Goal: Transaction & Acquisition: Purchase product/service

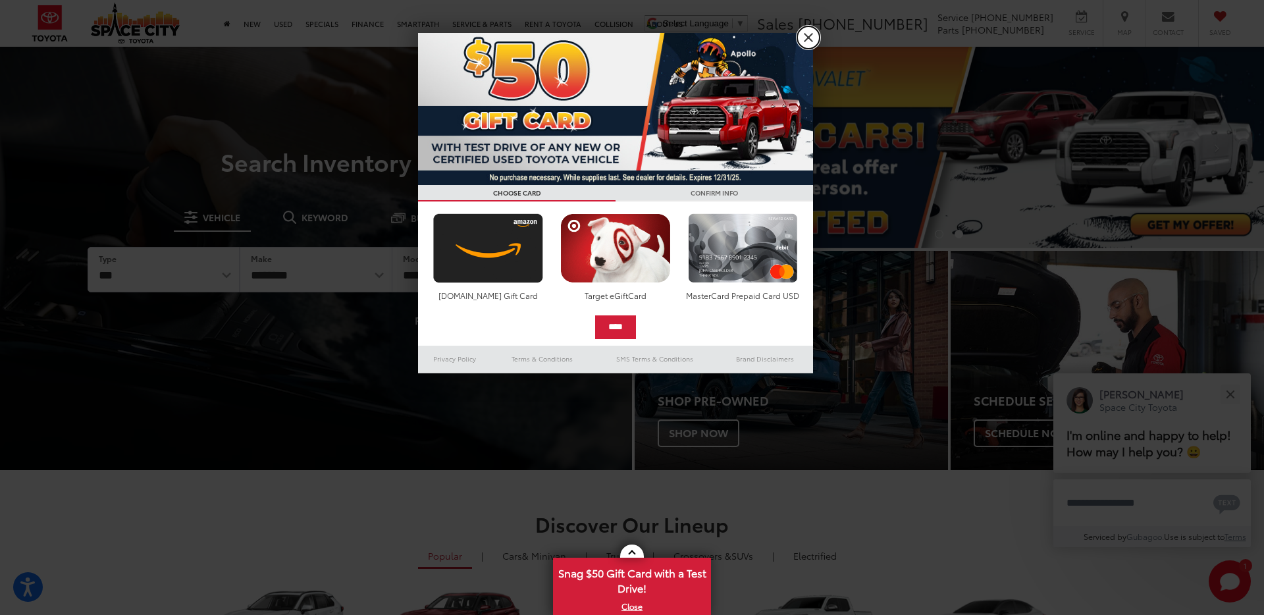
click at [802, 36] on link "X" at bounding box center [808, 37] width 22 height 22
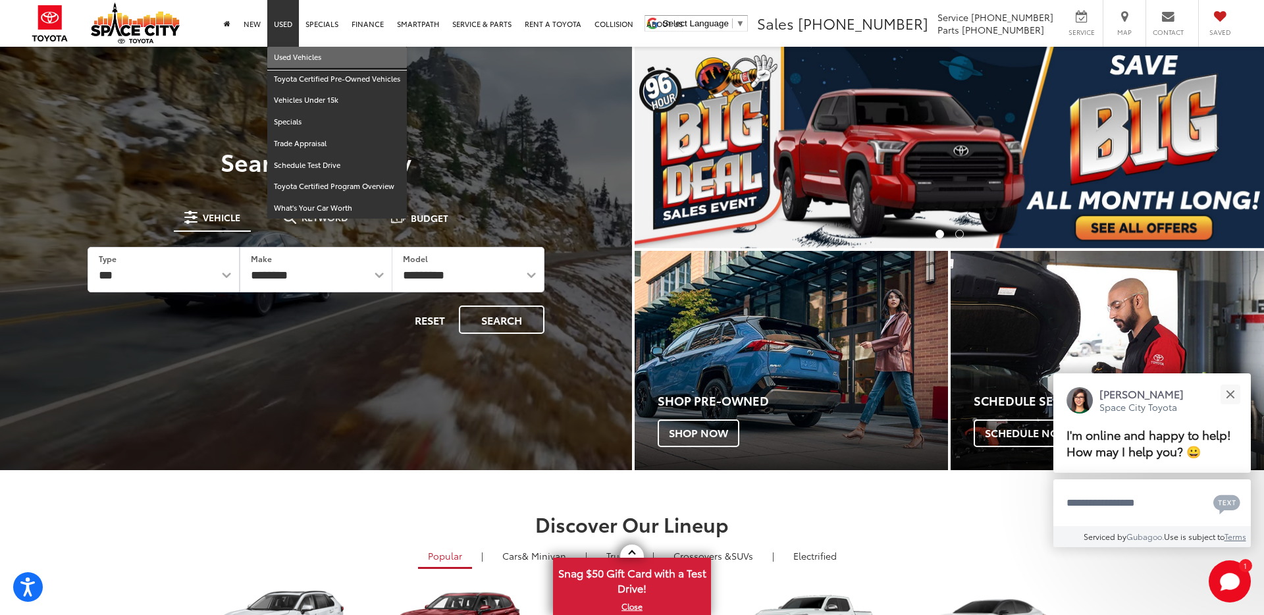
click at [299, 59] on link "Used Vehicles" at bounding box center [337, 58] width 140 height 22
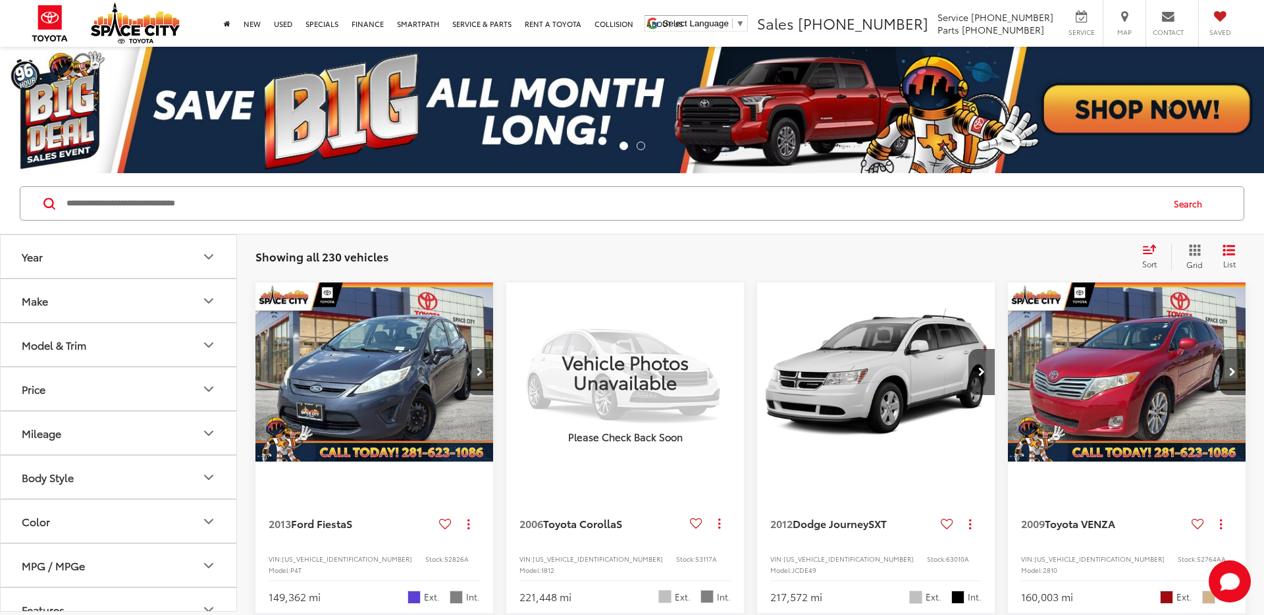
click at [201, 343] on icon "Model & Trim" at bounding box center [209, 345] width 16 height 16
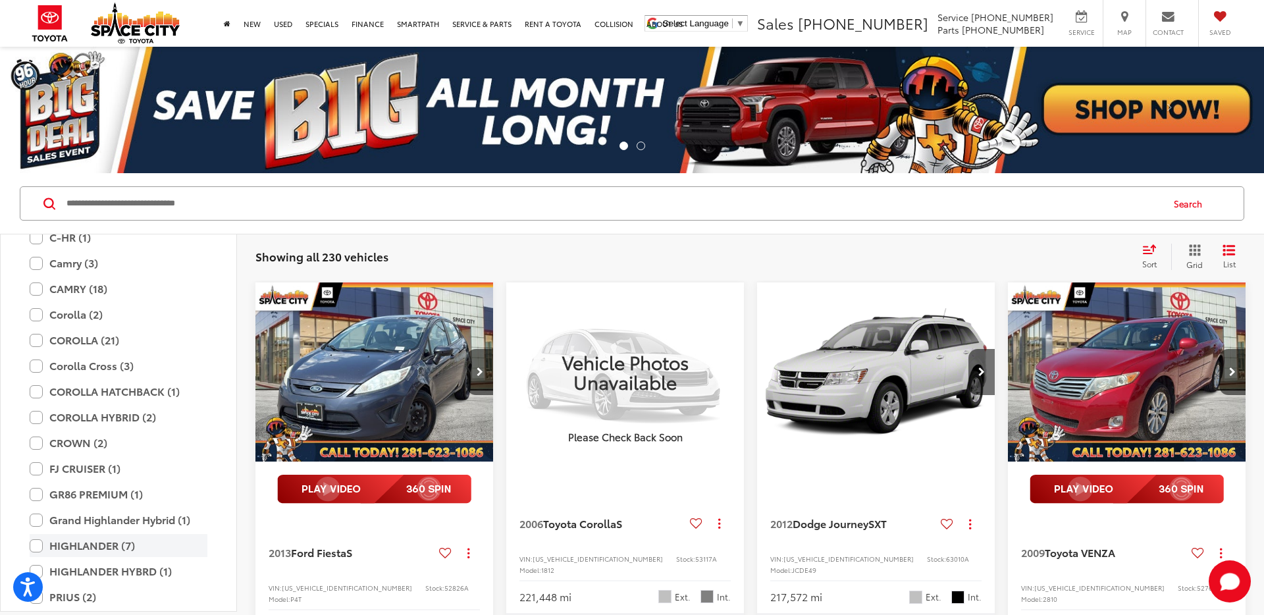
scroll to position [2153, 0]
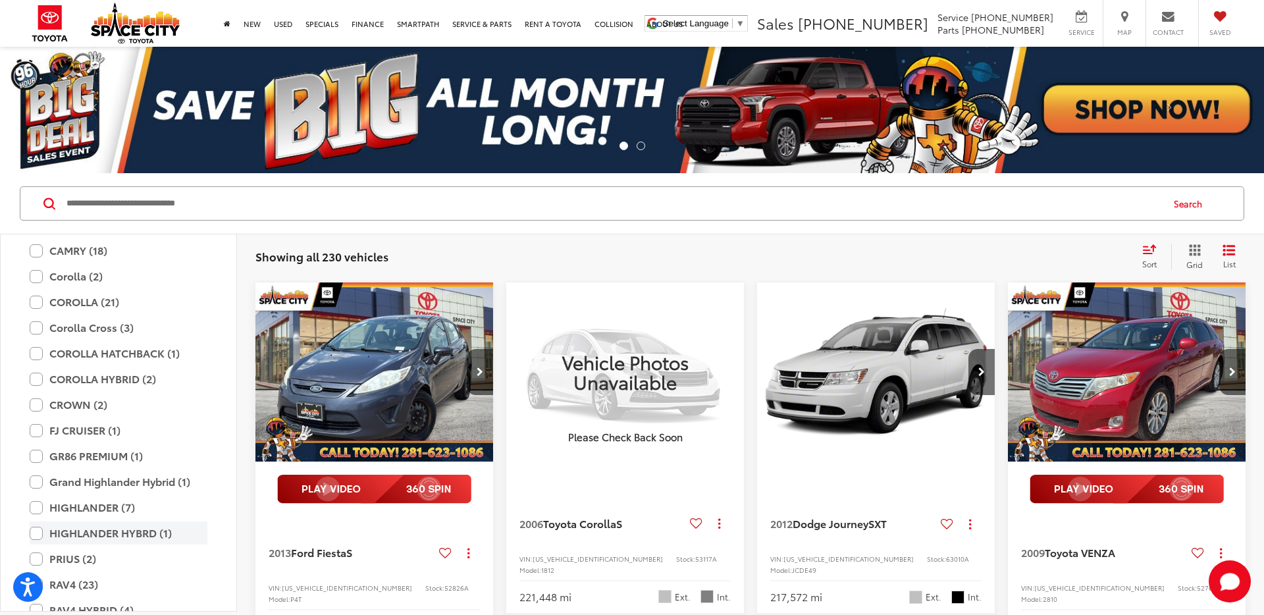
click at [41, 535] on label "HIGHLANDER HYBRD (1)" at bounding box center [119, 532] width 178 height 23
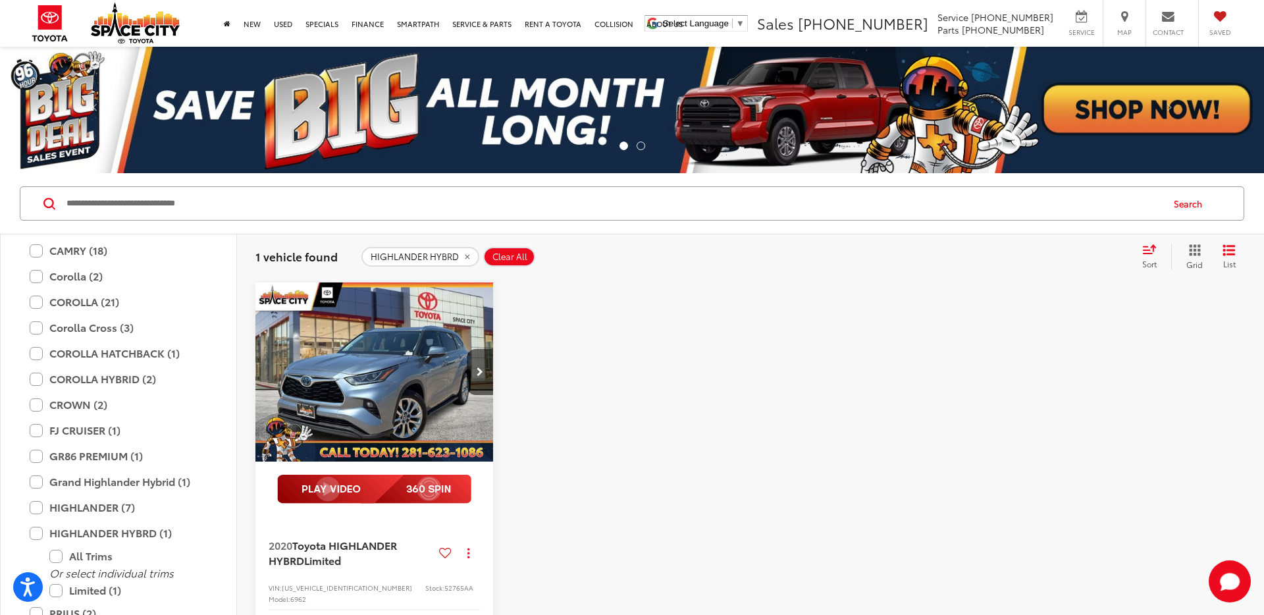
scroll to position [54, 0]
